Goal: Task Accomplishment & Management: Use online tool/utility

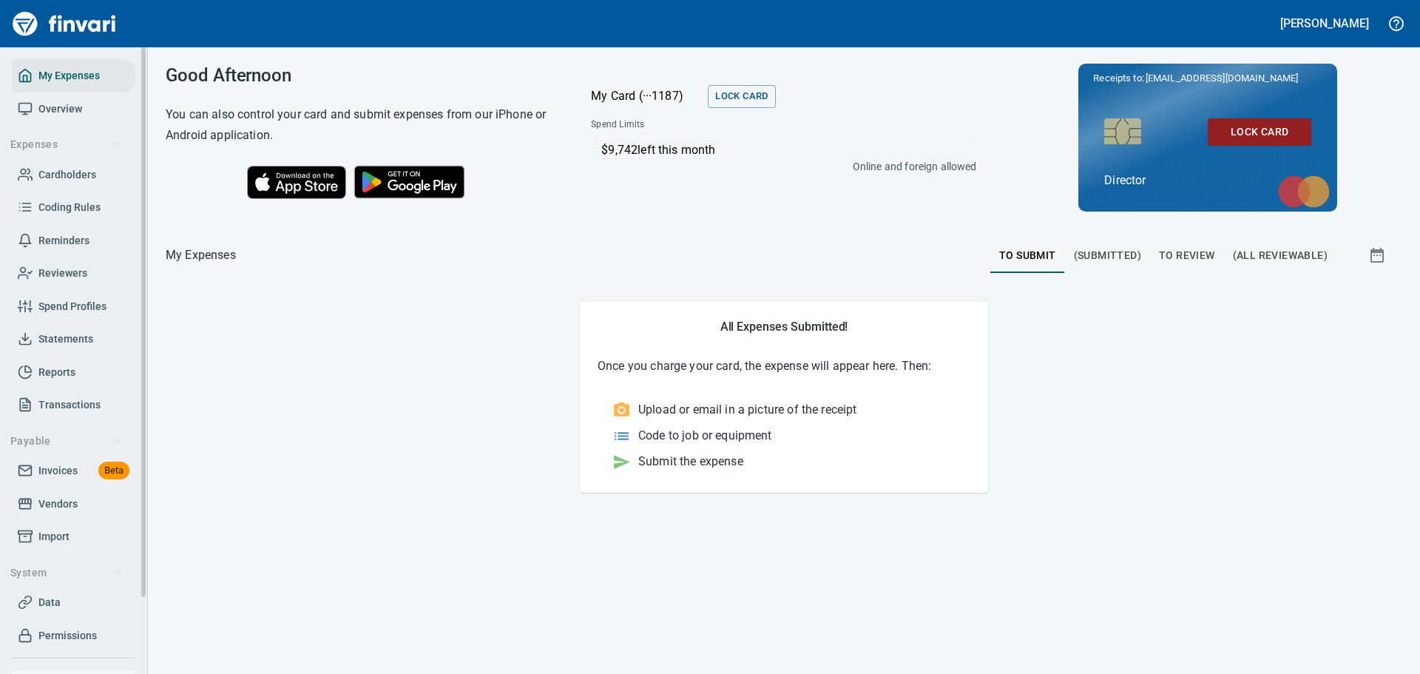
click at [82, 109] on span "Overview" at bounding box center [74, 109] width 112 height 18
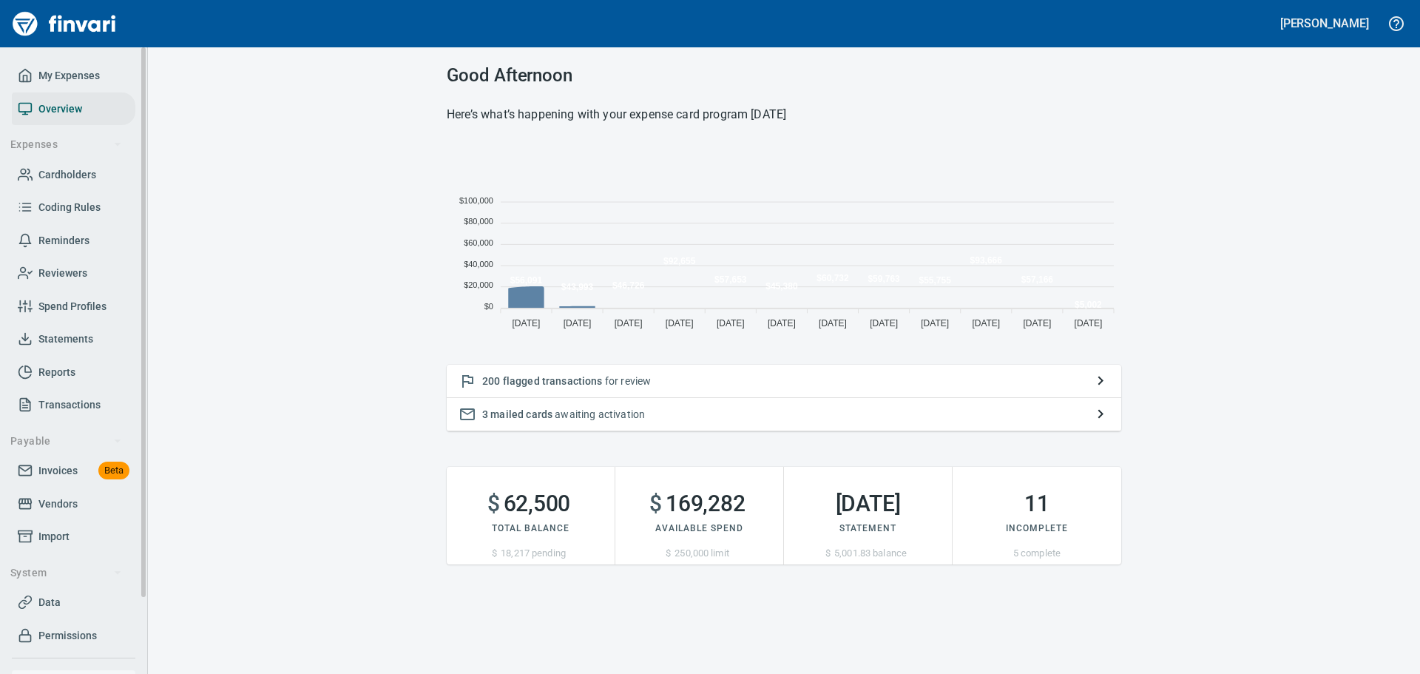
scroll to position [193, 664]
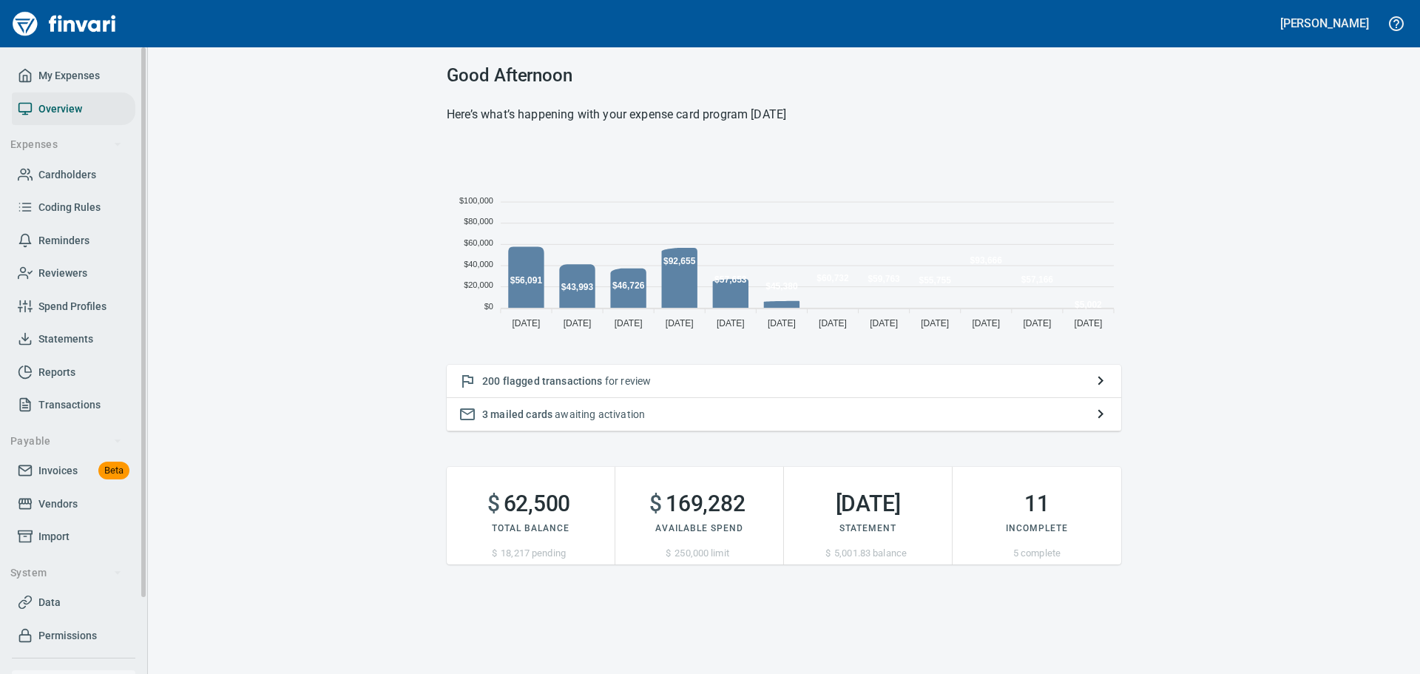
click at [65, 72] on span "My Expenses" at bounding box center [68, 76] width 61 height 18
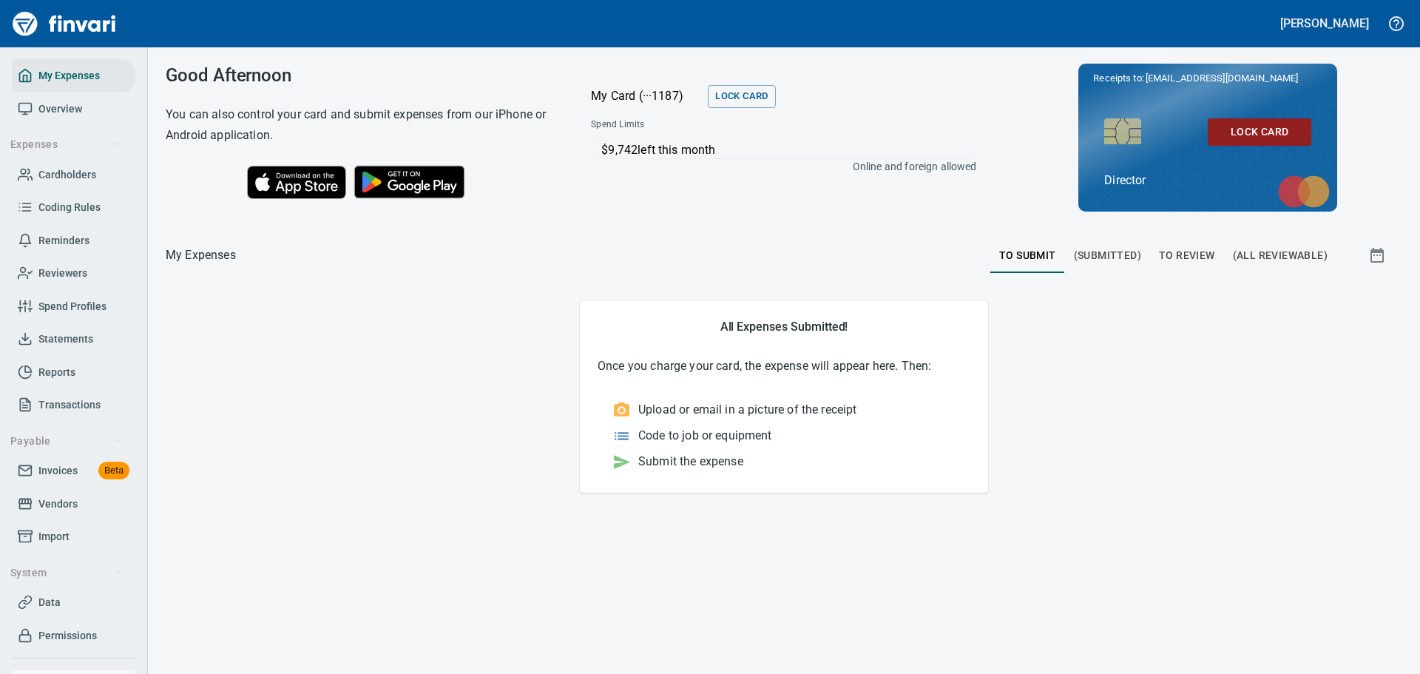
click at [1199, 256] on span "To Review" at bounding box center [1187, 255] width 56 height 18
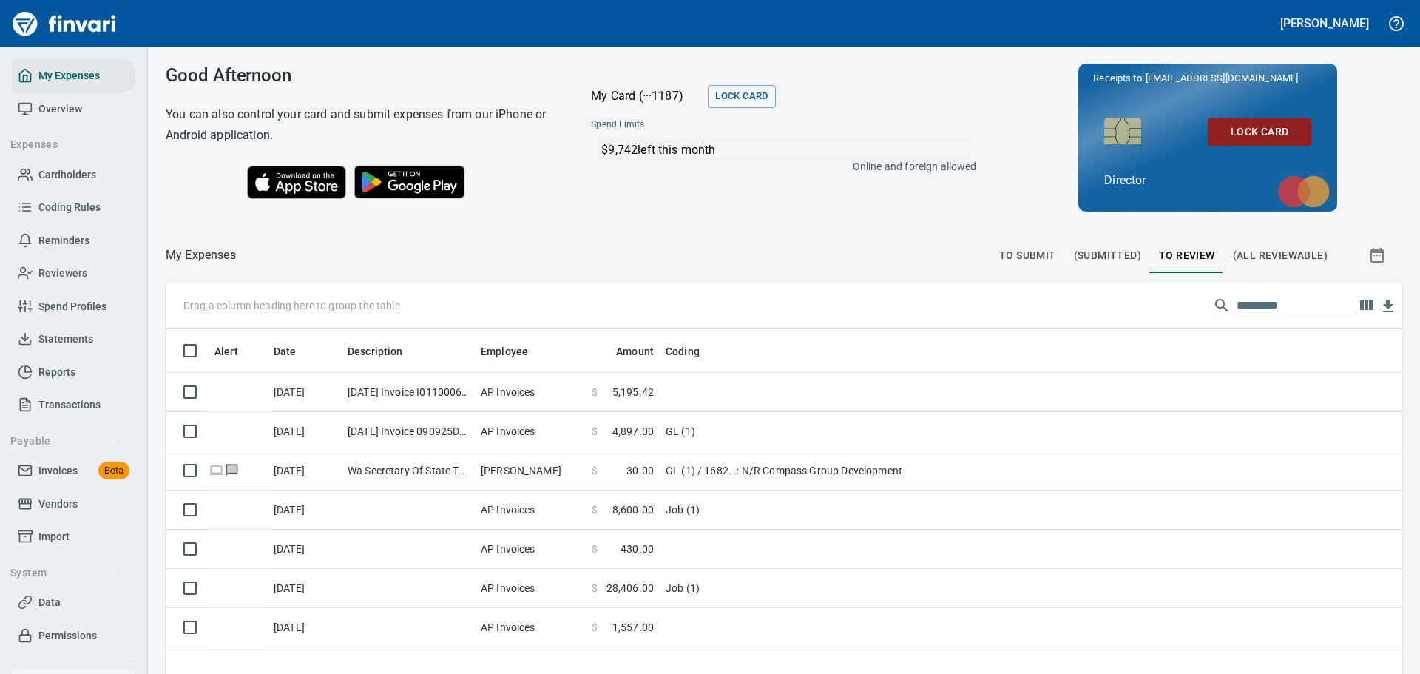
scroll to position [1, 1]
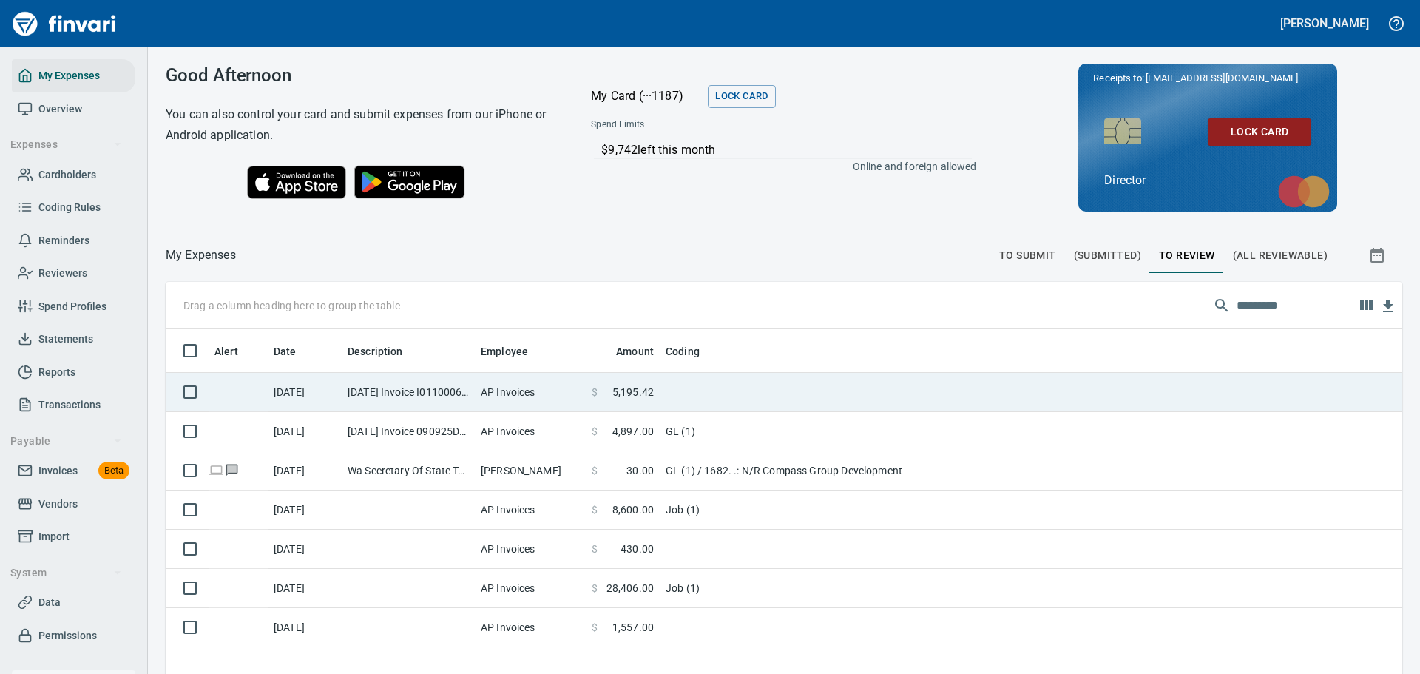
click at [450, 394] on td "[DATE] Invoice I01100067992 from UKG Inc. (1-39403)" at bounding box center [408, 392] width 133 height 39
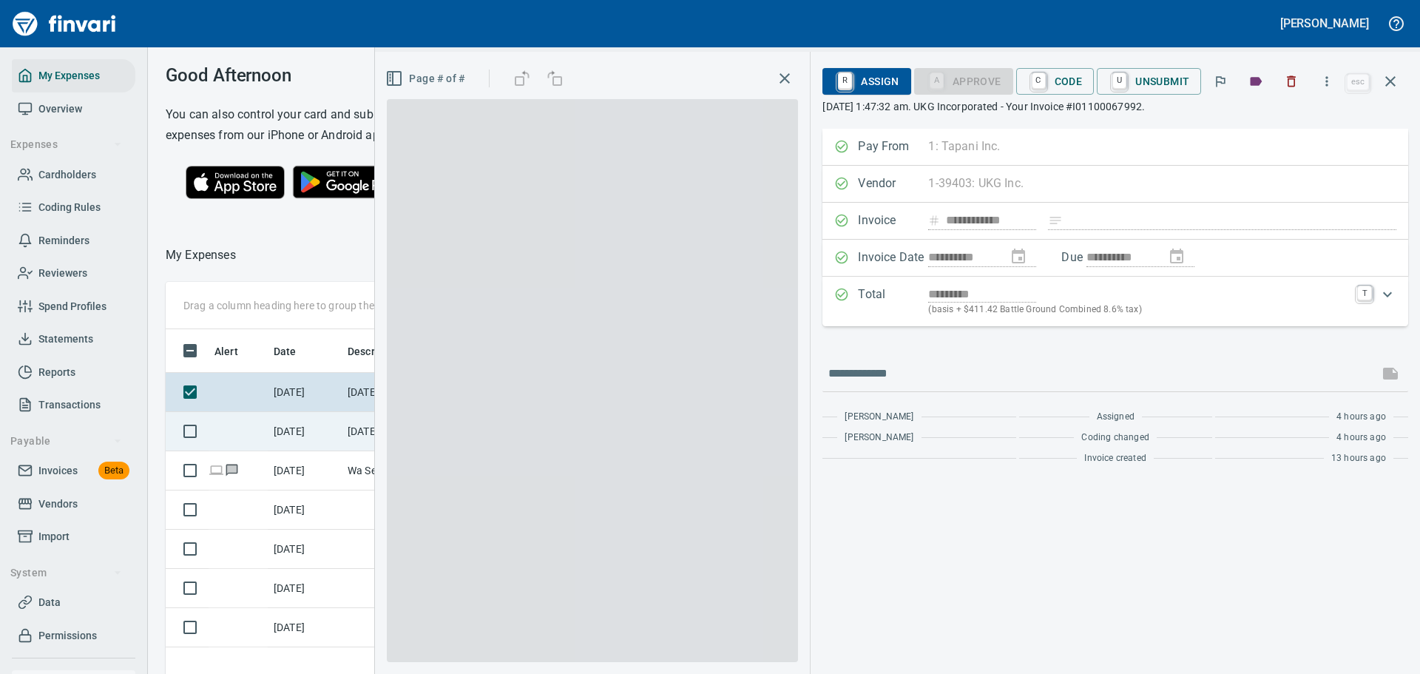
scroll to position [489, 834]
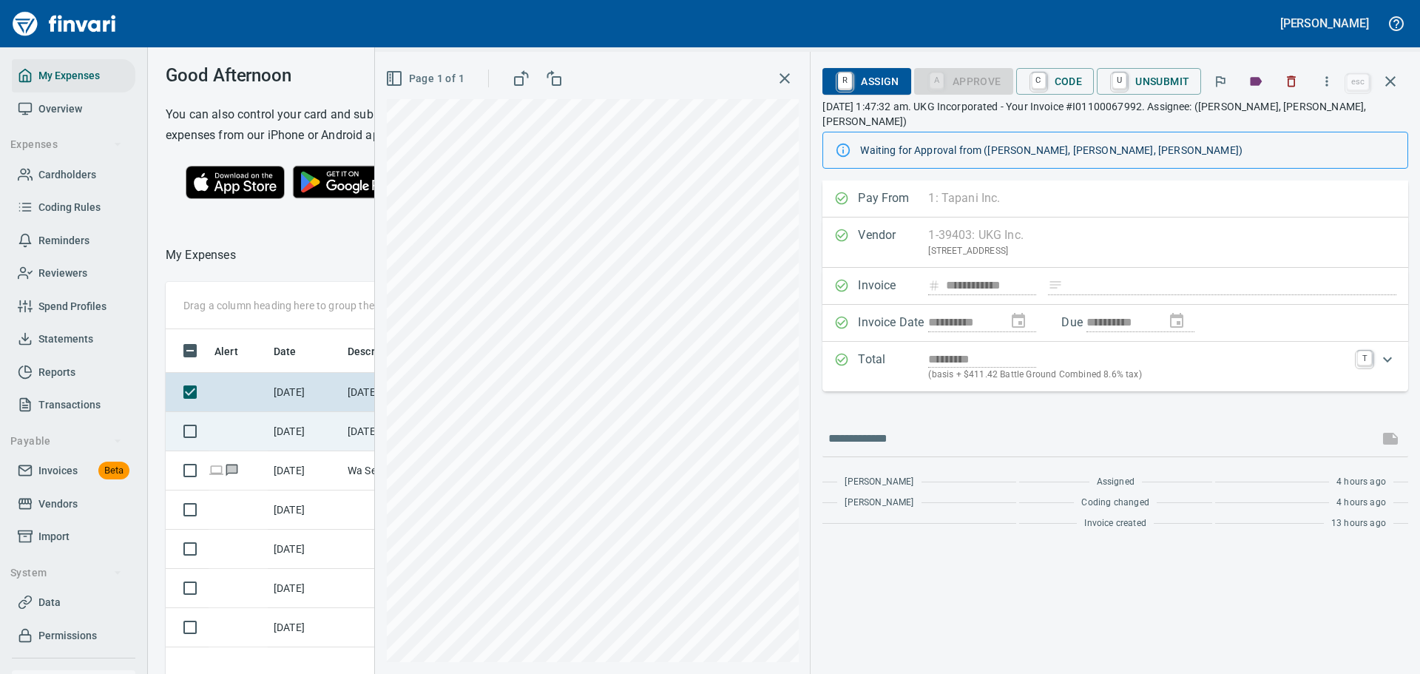
click at [243, 449] on td at bounding box center [238, 431] width 59 height 39
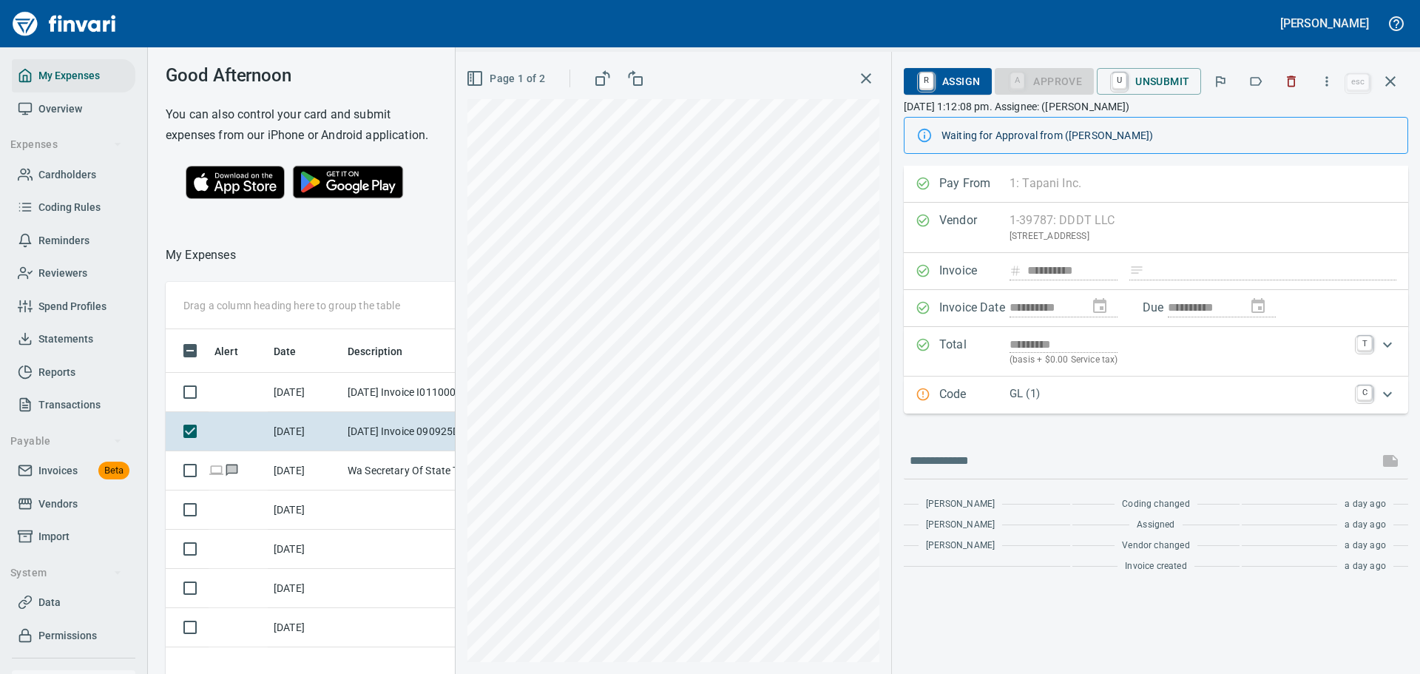
click at [1100, 396] on p "GL (1)" at bounding box center [1179, 393] width 339 height 17
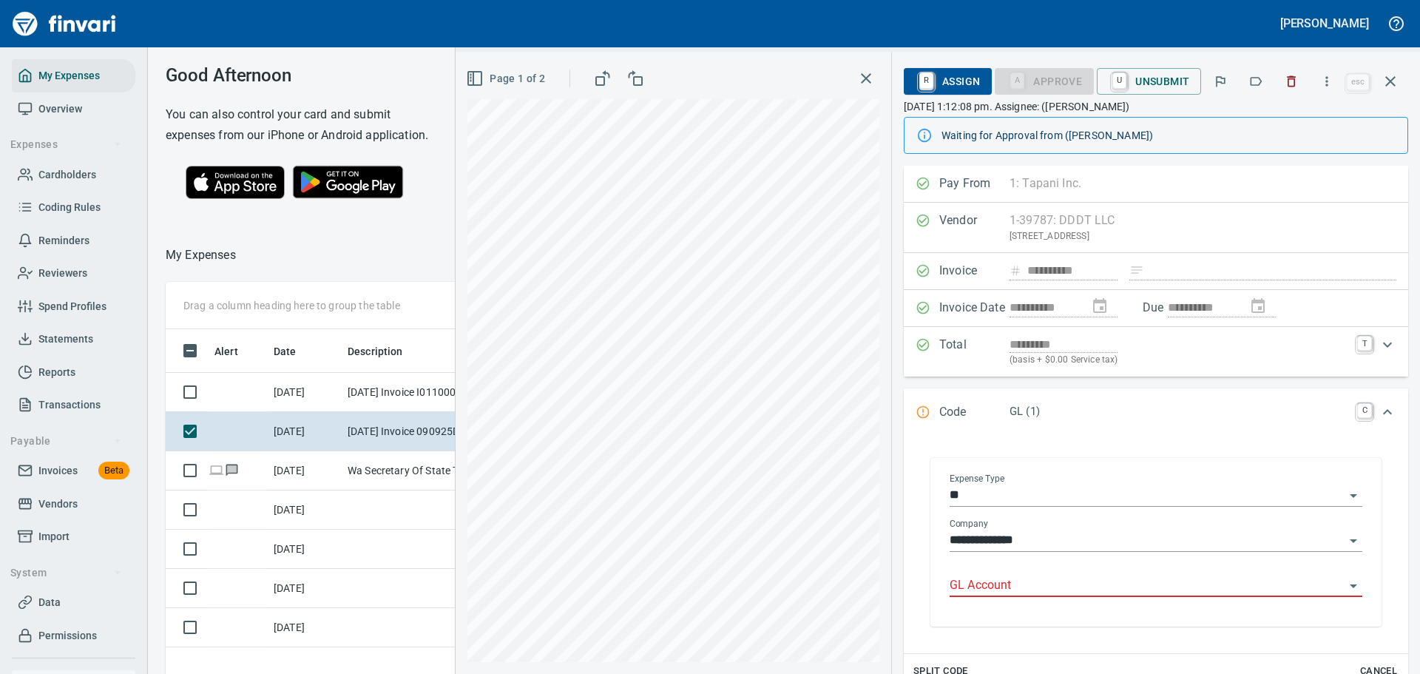
click at [1067, 587] on input "GL Account" at bounding box center [1147, 585] width 395 height 21
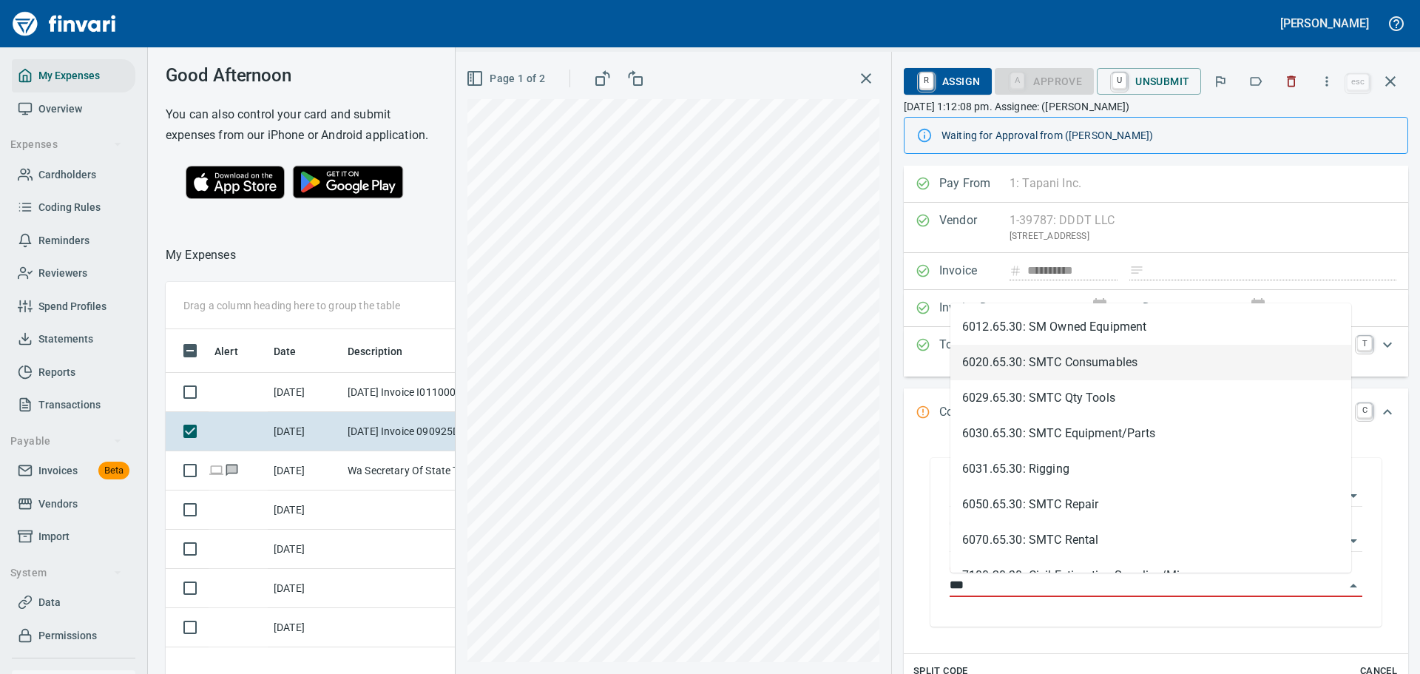
type input "***"
